Goal: Task Accomplishment & Management: Manage account settings

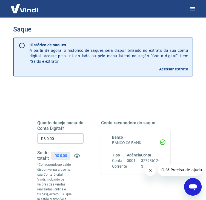
scroll to position [3, 0]
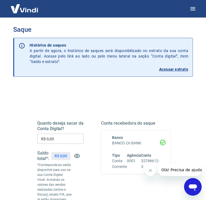
click at [165, 69] on p "Acessar extrato" at bounding box center [173, 68] width 29 height 5
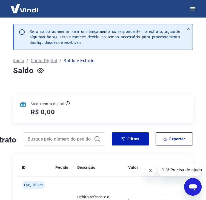
click at [36, 61] on p "Conta Digital" at bounding box center [44, 60] width 27 height 7
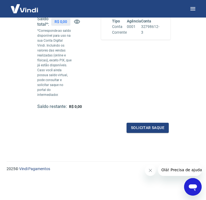
scroll to position [137, 0]
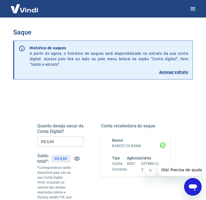
scroll to position [30, 0]
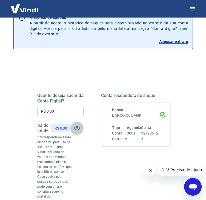
click at [74, 128] on icon "button" at bounding box center [77, 128] width 7 height 7
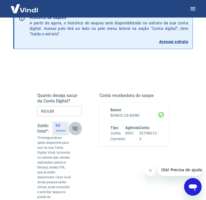
click at [74, 128] on icon "button" at bounding box center [75, 128] width 7 height 7
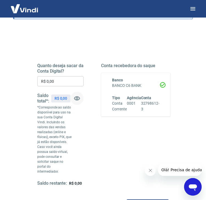
scroll to position [0, 0]
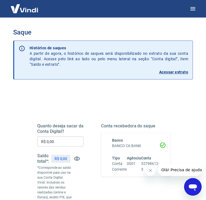
click at [23, 10] on img at bounding box center [25, 8] width 36 height 17
